Goal: Check status: Check status

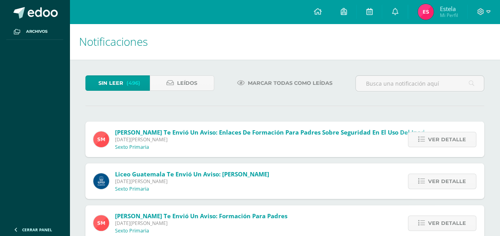
click at [448, 12] on span "Mi Perfil" at bounding box center [448, 15] width 18 height 7
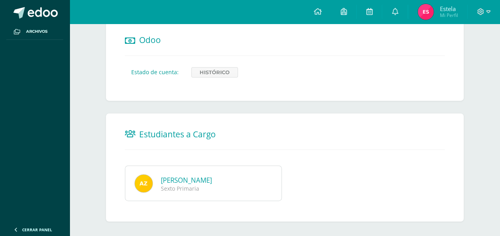
scroll to position [499, 0]
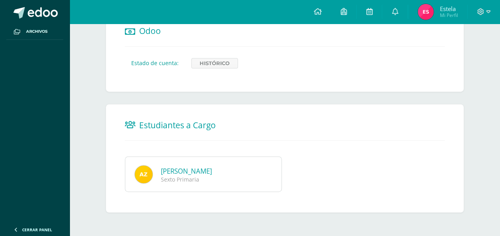
click at [180, 167] on link "Angela Azucena Zardetto Morales" at bounding box center [186, 171] width 51 height 9
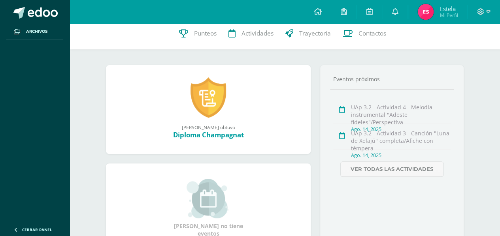
scroll to position [14, 0]
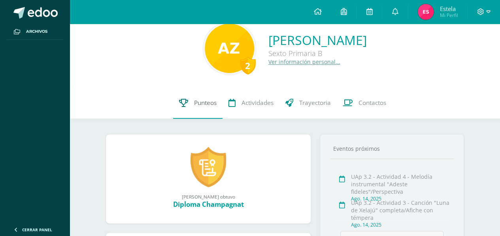
click at [198, 100] on span "Punteos" at bounding box center [205, 103] width 23 height 8
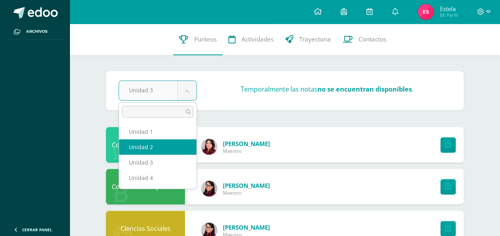
drag, startPoint x: 141, startPoint y: 142, endPoint x: 169, endPoint y: 138, distance: 28.3
select select "Unidad 2"
